Goal: Navigation & Orientation: Understand site structure

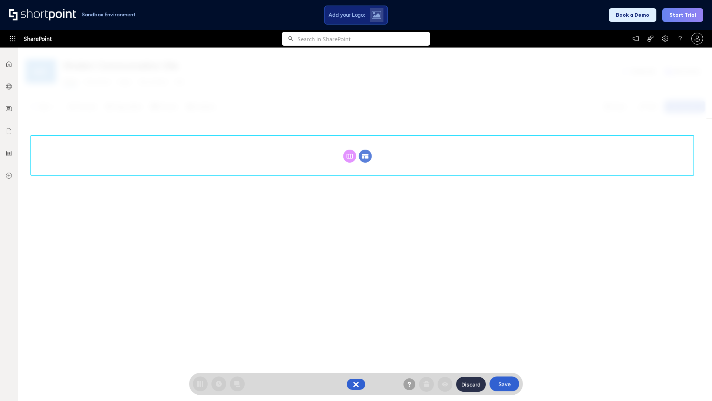
click at [365, 156] on circle at bounding box center [365, 155] width 13 height 13
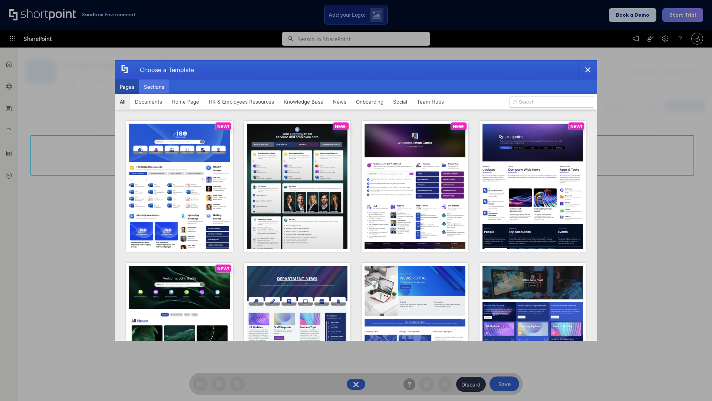
click at [154, 87] on button "Sections" at bounding box center [154, 86] width 30 height 15
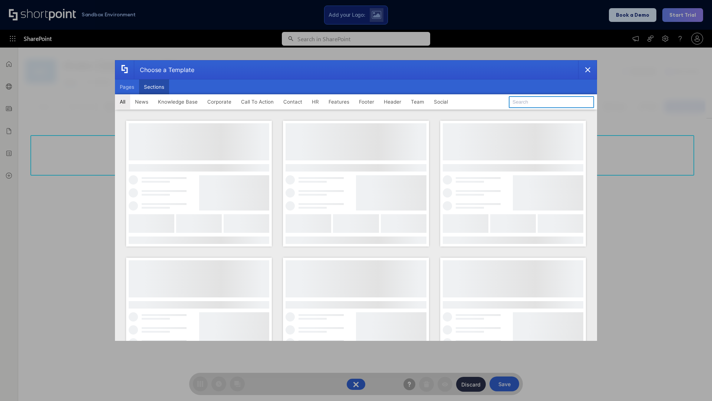
type input "Social"
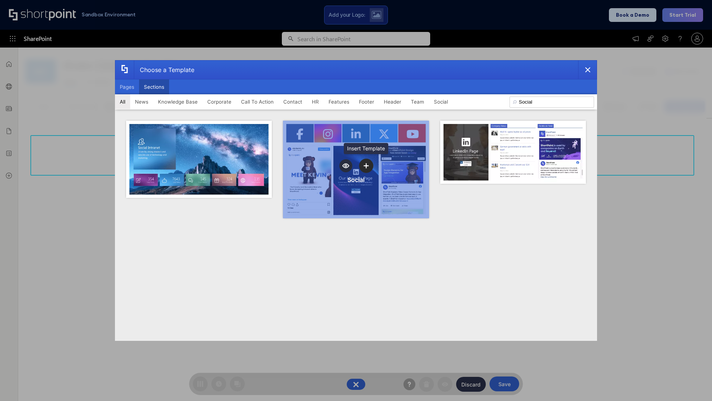
click at [366, 165] on icon "template selector" at bounding box center [366, 165] width 5 height 5
